Goal: Find specific page/section: Find specific page/section

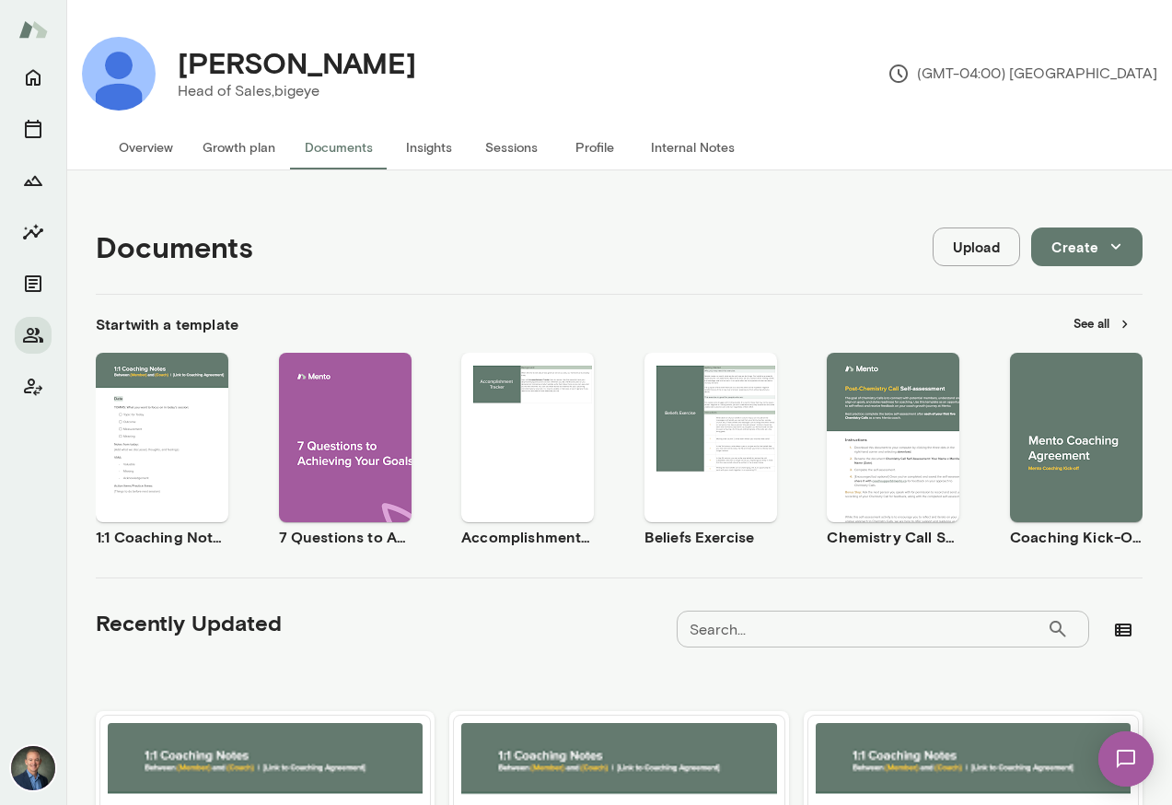
scroll to position [616, 0]
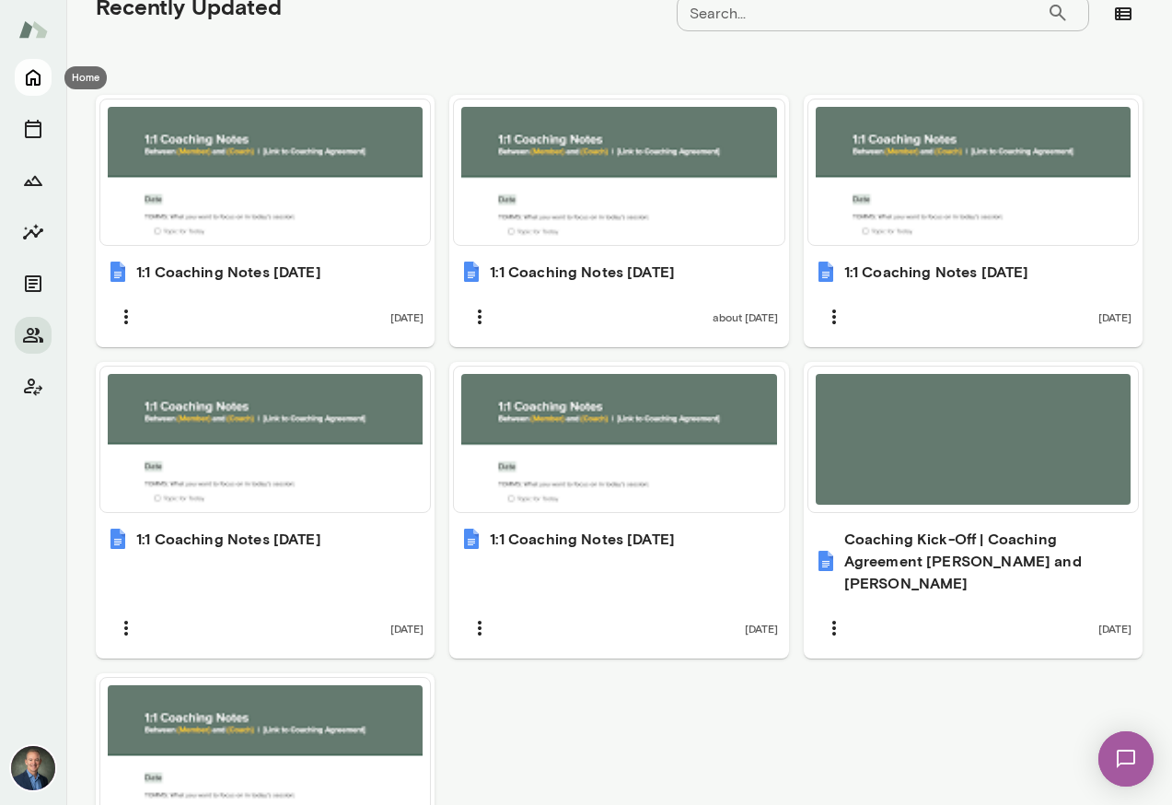
click at [40, 81] on icon "Home" at bounding box center [33, 78] width 15 height 17
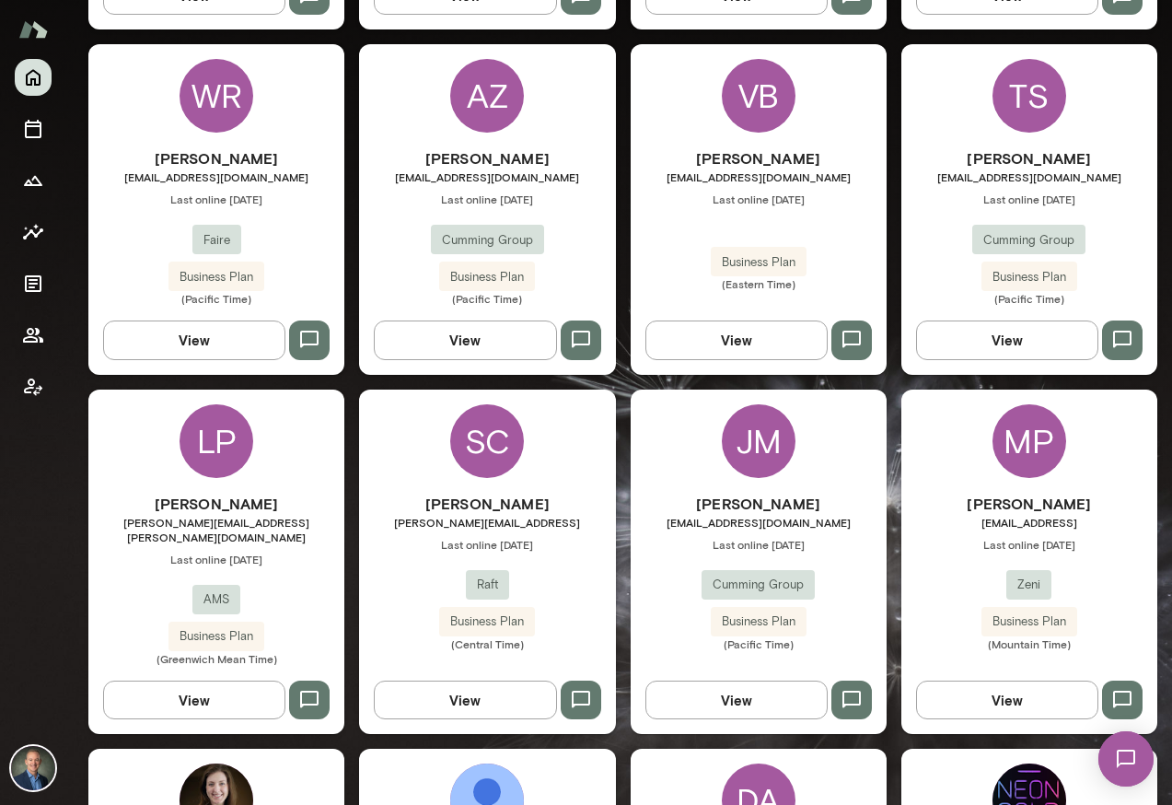
scroll to position [887, 0]
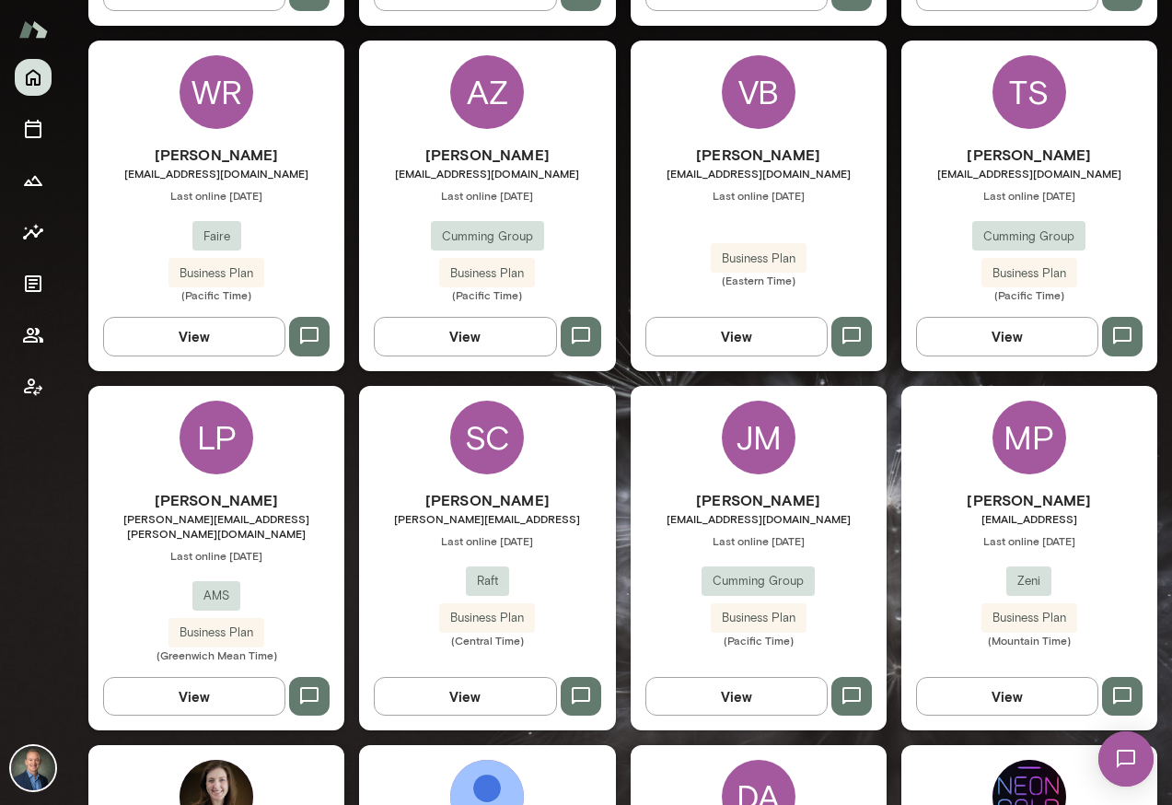
click at [577, 223] on div "[PERSON_NAME] [PERSON_NAME][EMAIL_ADDRESS][DOMAIN_NAME] Last online [DATE] Cumm…" at bounding box center [487, 223] width 256 height 158
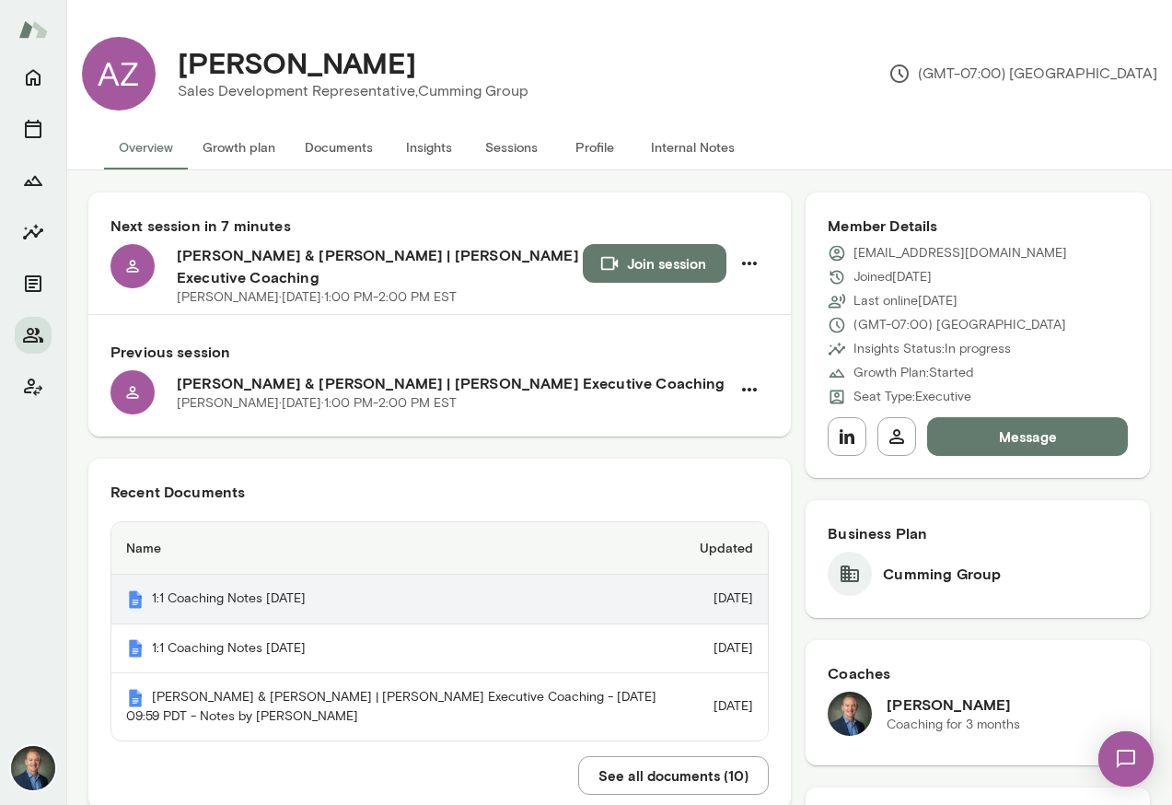
click at [243, 591] on th "1:1 Coaching Notes [DATE]" at bounding box center [398, 600] width 574 height 50
